Goal: Information Seeking & Learning: Learn about a topic

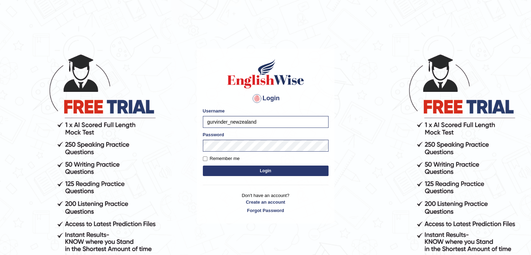
click at [240, 174] on button "Login" at bounding box center [266, 171] width 126 height 10
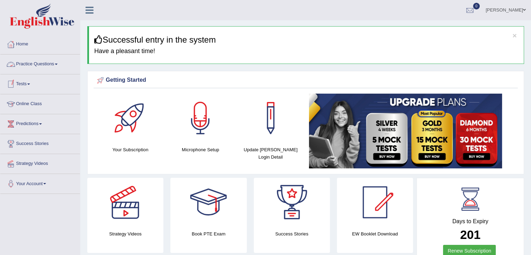
click at [57, 63] on link "Practice Questions" at bounding box center [40, 62] width 80 height 17
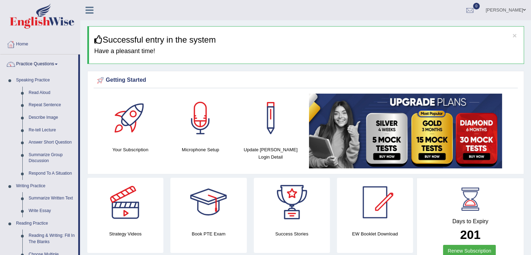
click at [57, 63] on link "Practice Questions" at bounding box center [39, 62] width 78 height 17
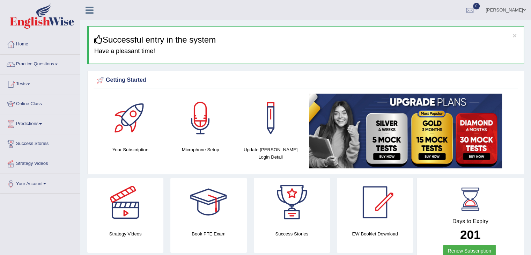
click at [57, 63] on link "Practice Questions" at bounding box center [40, 62] width 80 height 17
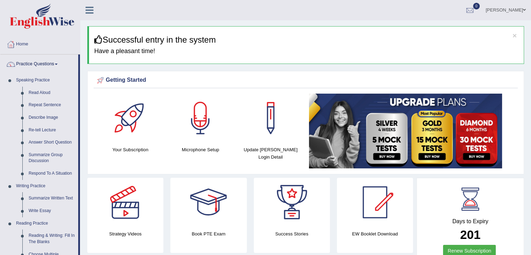
click at [57, 63] on link "Practice Questions" at bounding box center [39, 62] width 78 height 17
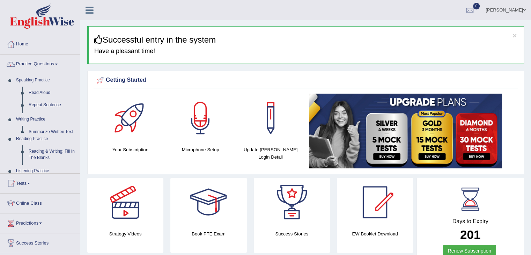
click at [57, 63] on link "Practice Questions" at bounding box center [40, 62] width 80 height 17
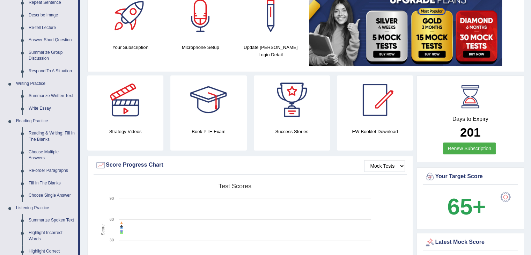
scroll to position [116, 0]
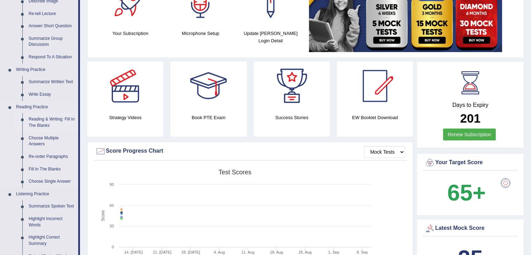
click at [67, 125] on link "Reading & Writing: Fill In The Blanks" at bounding box center [51, 122] width 53 height 19
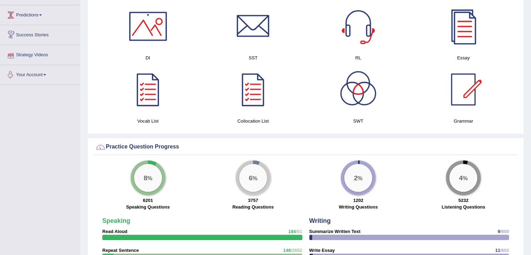
scroll to position [416, 0]
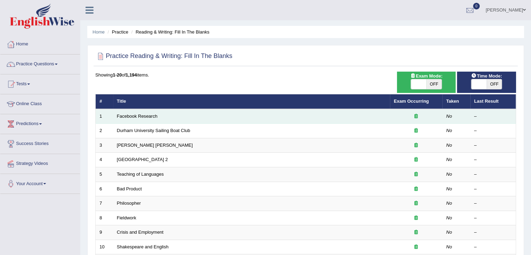
click at [125, 111] on td "Facebook Research" at bounding box center [251, 116] width 277 height 15
click at [127, 114] on link "Facebook Research" at bounding box center [137, 115] width 41 height 5
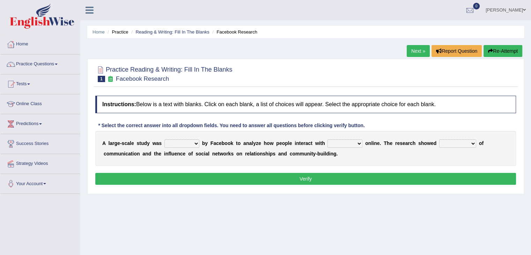
click at [195, 143] on select "surveyed had asked made" at bounding box center [181, 143] width 35 height 8
select select "surveyed"
click at [164, 139] on select "surveyed had asked made" at bounding box center [181, 143] width 35 height 8
click at [359, 143] on select "together all each other another" at bounding box center [345, 143] width 35 height 8
select select "each other"
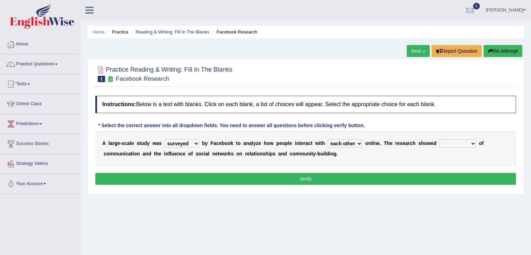
click at [328, 139] on select "together all each other another" at bounding box center [345, 143] width 35 height 8
click at [472, 144] on select "advantages standards fellowships patterns" at bounding box center [457, 143] width 37 height 8
select select "standards"
click at [439, 139] on select "advantages standards fellowships patterns" at bounding box center [457, 143] width 37 height 8
click at [429, 178] on button "Verify" at bounding box center [305, 179] width 421 height 12
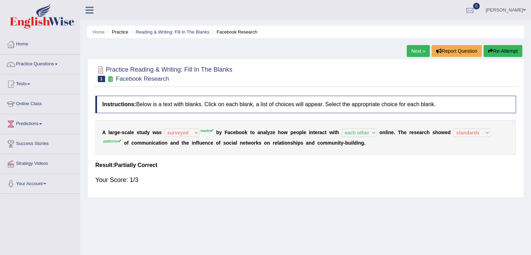
click at [413, 50] on link "Next »" at bounding box center [418, 51] width 23 height 12
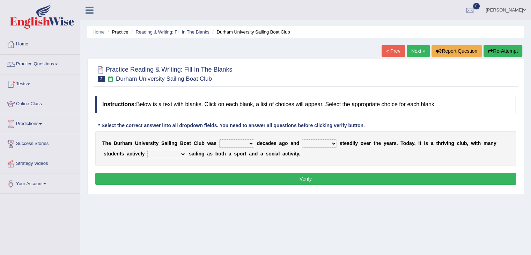
click at [251, 142] on select "found fund founded find" at bounding box center [236, 143] width 35 height 8
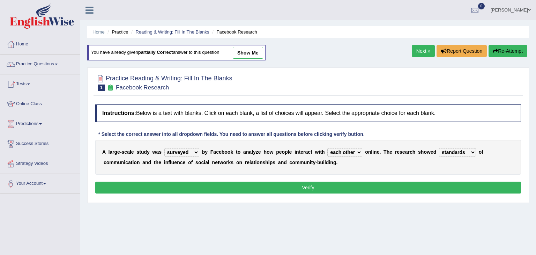
select select "surveyed"
select select "each other"
select select "standards"
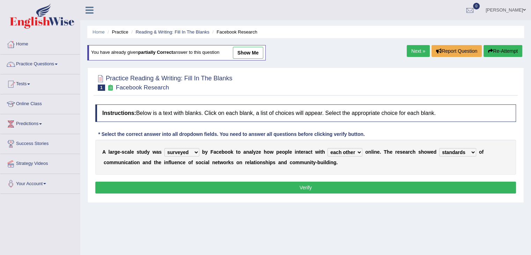
click at [417, 56] on link "Next »" at bounding box center [418, 51] width 23 height 12
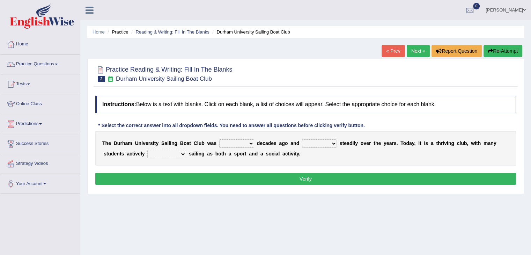
click at [249, 144] on select "found fund founded find" at bounding box center [236, 143] width 35 height 8
select select "founded"
click at [219, 139] on select "found fund founded find" at bounding box center [236, 143] width 35 height 8
click at [332, 141] on select "grow growing has grown grown" at bounding box center [319, 143] width 35 height 8
select select "growing"
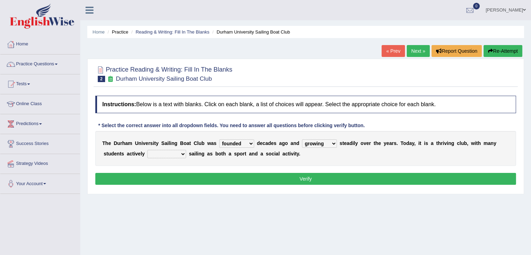
click at [302, 139] on select "grow growing has grown grown" at bounding box center [319, 143] width 35 height 8
click at [183, 153] on select "enjoy enjoyed are enjoying enjoying" at bounding box center [166, 154] width 39 height 8
select select "enjoying"
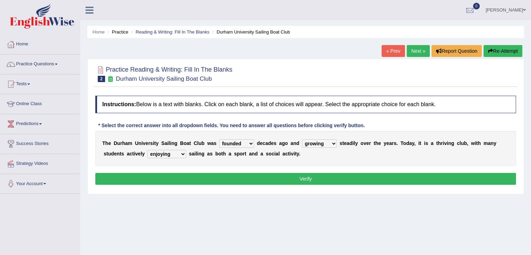
click at [147, 150] on select "enjoy enjoyed are enjoying enjoying" at bounding box center [166, 154] width 39 height 8
click at [281, 179] on button "Verify" at bounding box center [305, 179] width 421 height 12
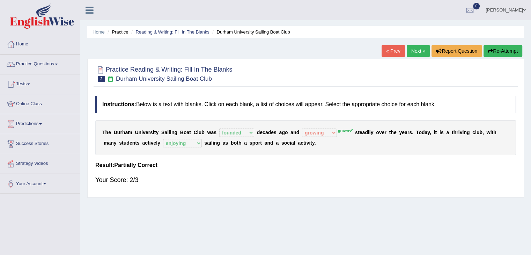
click at [416, 53] on link "Next »" at bounding box center [418, 51] width 23 height 12
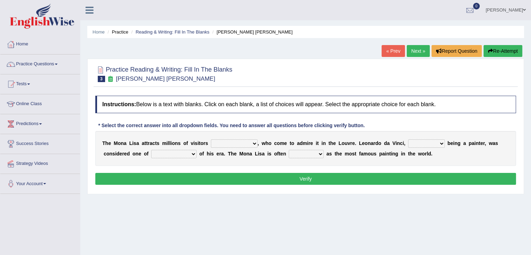
click at [253, 143] on select "around the year the all year all year round per year" at bounding box center [234, 143] width 47 height 8
select select "around the year"
click at [211, 139] on select "around the year the all year all year round per year" at bounding box center [234, 143] width 47 height 8
click at [441, 143] on select "rather than as much as as well as as long as" at bounding box center [426, 143] width 37 height 8
select select "as well as"
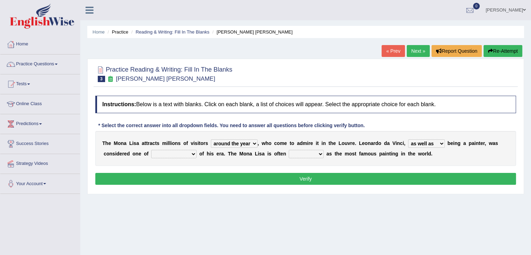
click at [408, 139] on select "rather than as much as as well as as long as" at bounding box center [426, 143] width 37 height 8
click at [191, 151] on select "better artists artist the better artist the best artists" at bounding box center [173, 154] width 45 height 8
select select "the best artists"
click at [151, 150] on select "better artists artist the better artist the best artists" at bounding box center [173, 154] width 45 height 8
click at [322, 151] on select "classified suggested predicted described" at bounding box center [306, 154] width 35 height 8
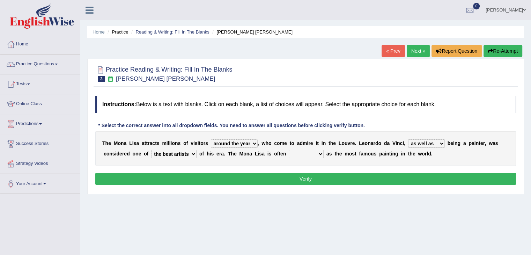
select select "described"
click at [289, 150] on select "classified suggested predicted described" at bounding box center [306, 154] width 35 height 8
click at [313, 178] on button "Verify" at bounding box center [305, 179] width 421 height 12
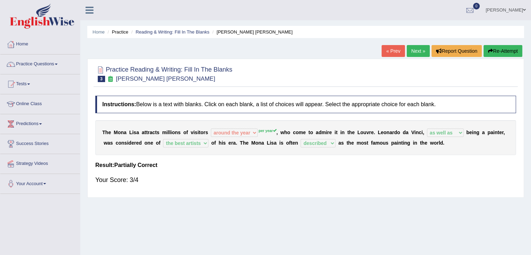
click at [412, 49] on link "Next »" at bounding box center [418, 51] width 23 height 12
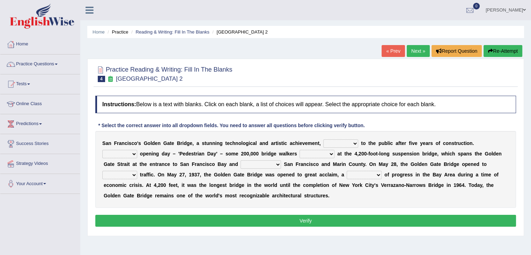
click at [355, 141] on select "opens closes appears equals" at bounding box center [340, 143] width 35 height 8
select select "closes"
click at [323, 139] on select "opens closes appears equals" at bounding box center [340, 143] width 35 height 8
click at [133, 154] on select "On During Since When" at bounding box center [119, 154] width 35 height 8
select select "During"
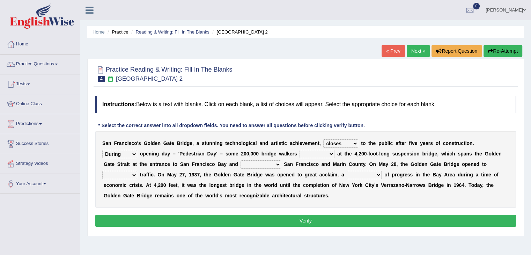
click at [102, 150] on select "On During Since When" at bounding box center [119, 154] width 35 height 8
click at [333, 152] on select "stationed looked marveled laughed" at bounding box center [317, 154] width 35 height 8
select select "laughed"
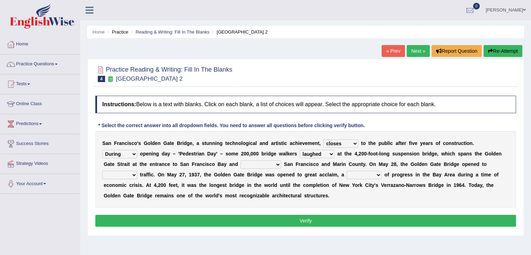
click at [300, 150] on select "stationed looked marveled laughed" at bounding box center [317, 154] width 35 height 8
click at [276, 164] on select "separates connects channels differentiates" at bounding box center [261, 164] width 41 height 8
select select "connects"
click at [241, 160] on select "separates connects channels differentiates" at bounding box center [261, 164] width 41 height 8
click at [133, 175] on select "aquatic vehicular airborne watertight" at bounding box center [119, 175] width 35 height 8
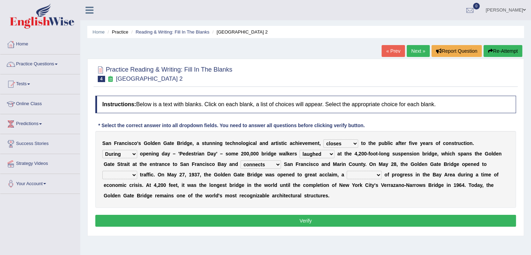
select select "watertight"
click at [102, 171] on select "aquatic vehicular airborne watertight" at bounding box center [119, 175] width 35 height 8
click at [377, 173] on select "denial symbol technique yield" at bounding box center [364, 175] width 35 height 8
click at [378, 172] on select "denial symbol technique yield" at bounding box center [364, 175] width 35 height 8
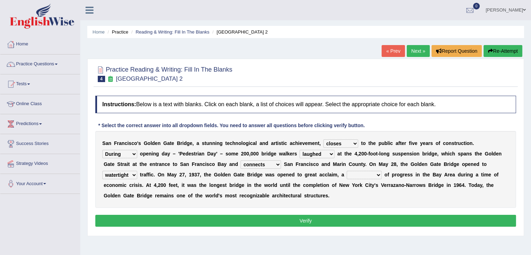
select select "technique"
click at [347, 171] on select "denial symbol technique yield" at bounding box center [364, 175] width 35 height 8
click at [348, 222] on button "Verify" at bounding box center [305, 221] width 421 height 12
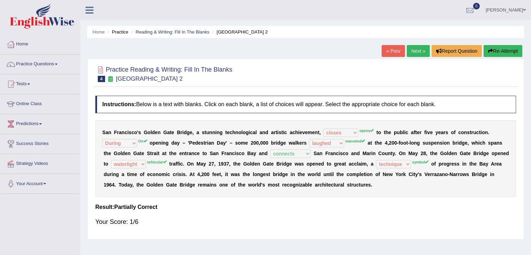
click at [499, 48] on button "Re-Attempt" at bounding box center [503, 51] width 39 height 12
